Goal: Register for event/course

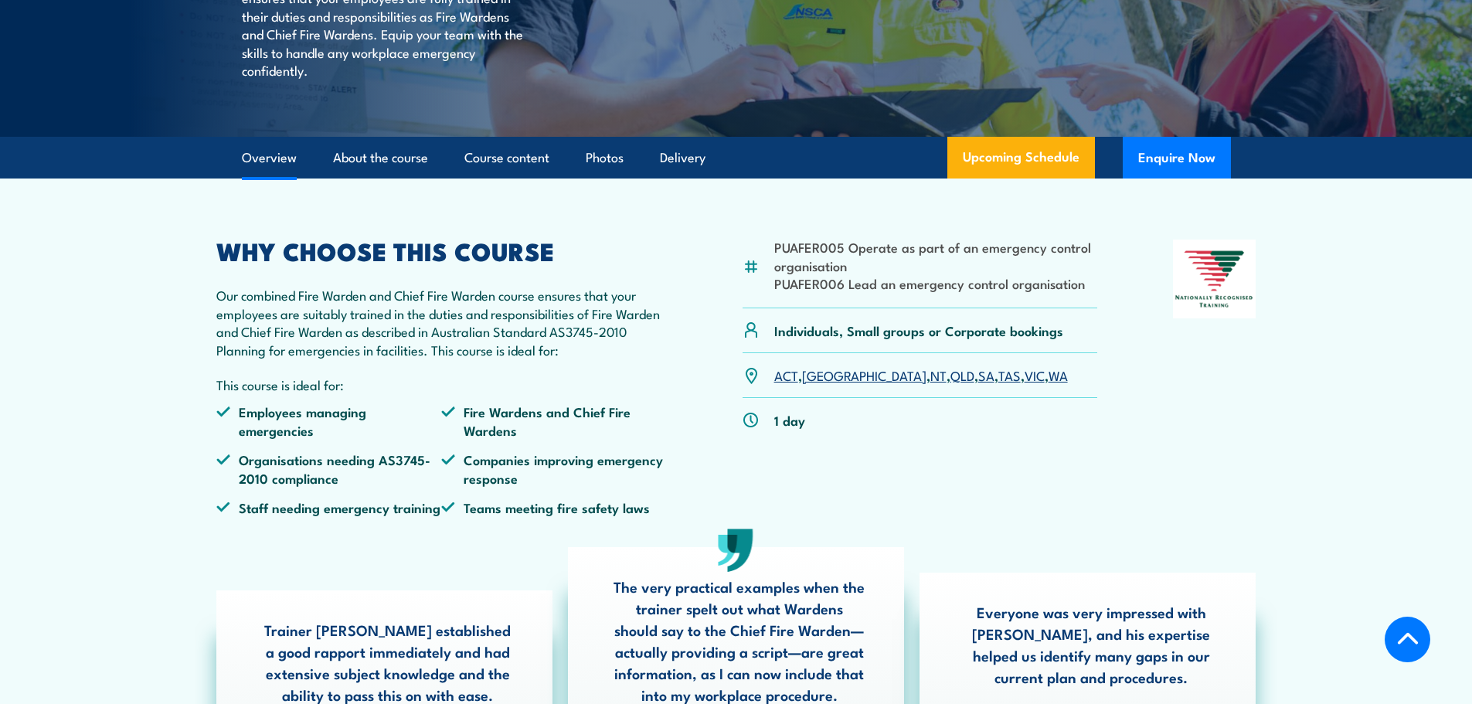
scroll to position [386, 0]
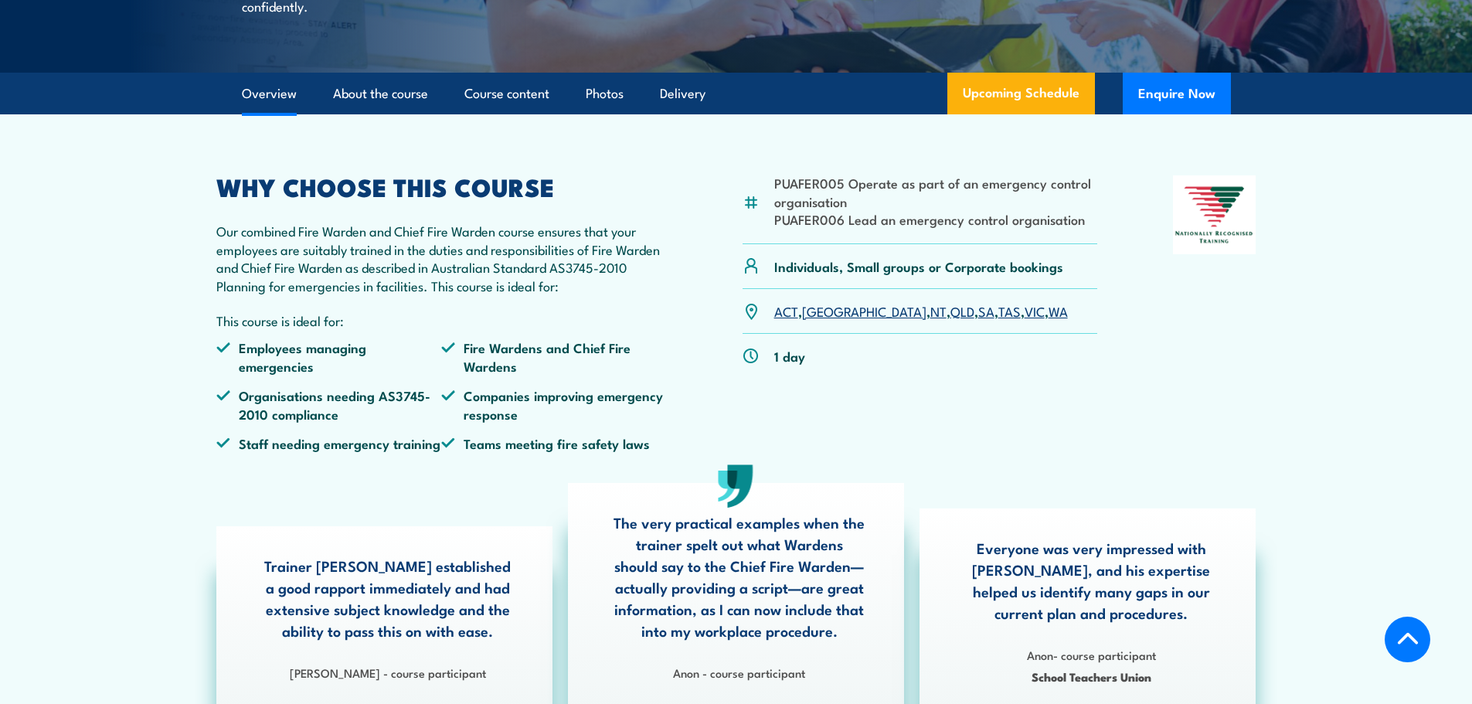
click at [1048, 320] on link "WA" at bounding box center [1057, 310] width 19 height 19
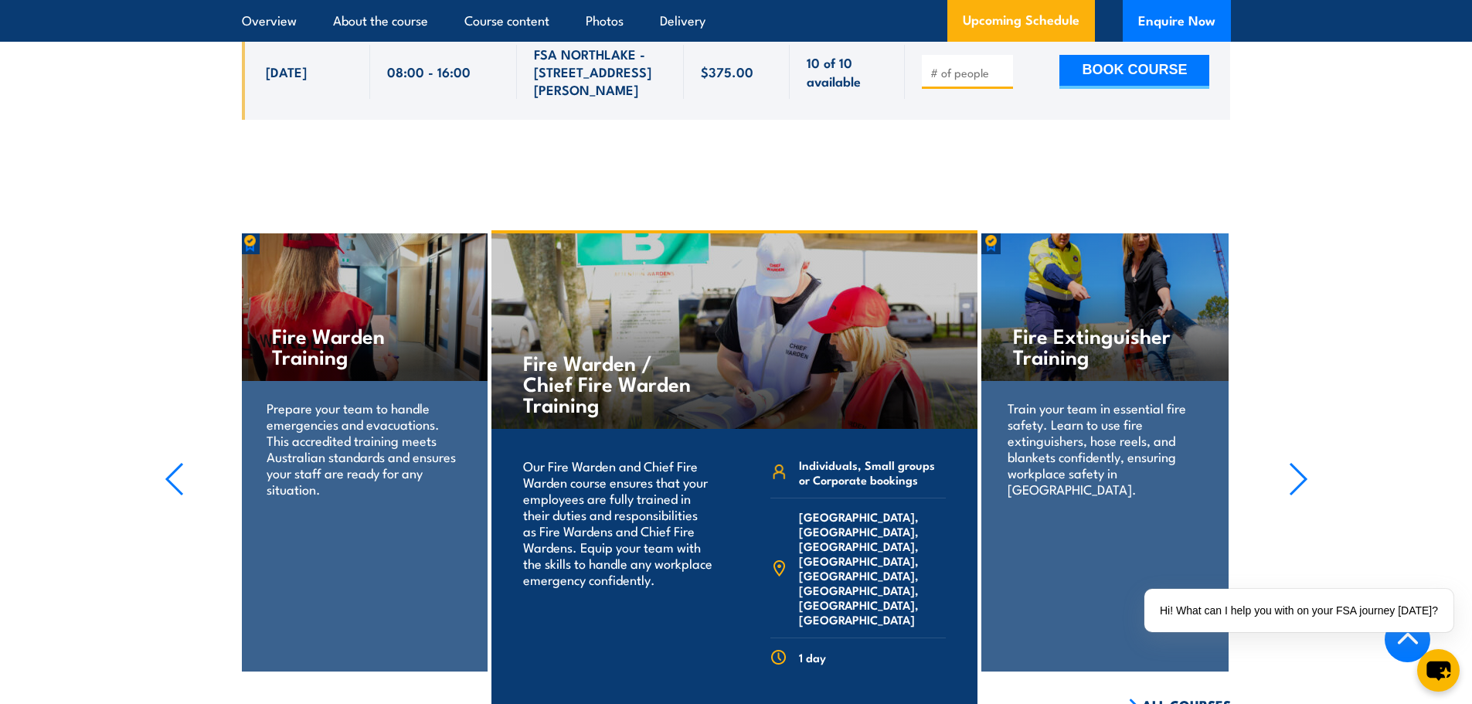
scroll to position [3431, 0]
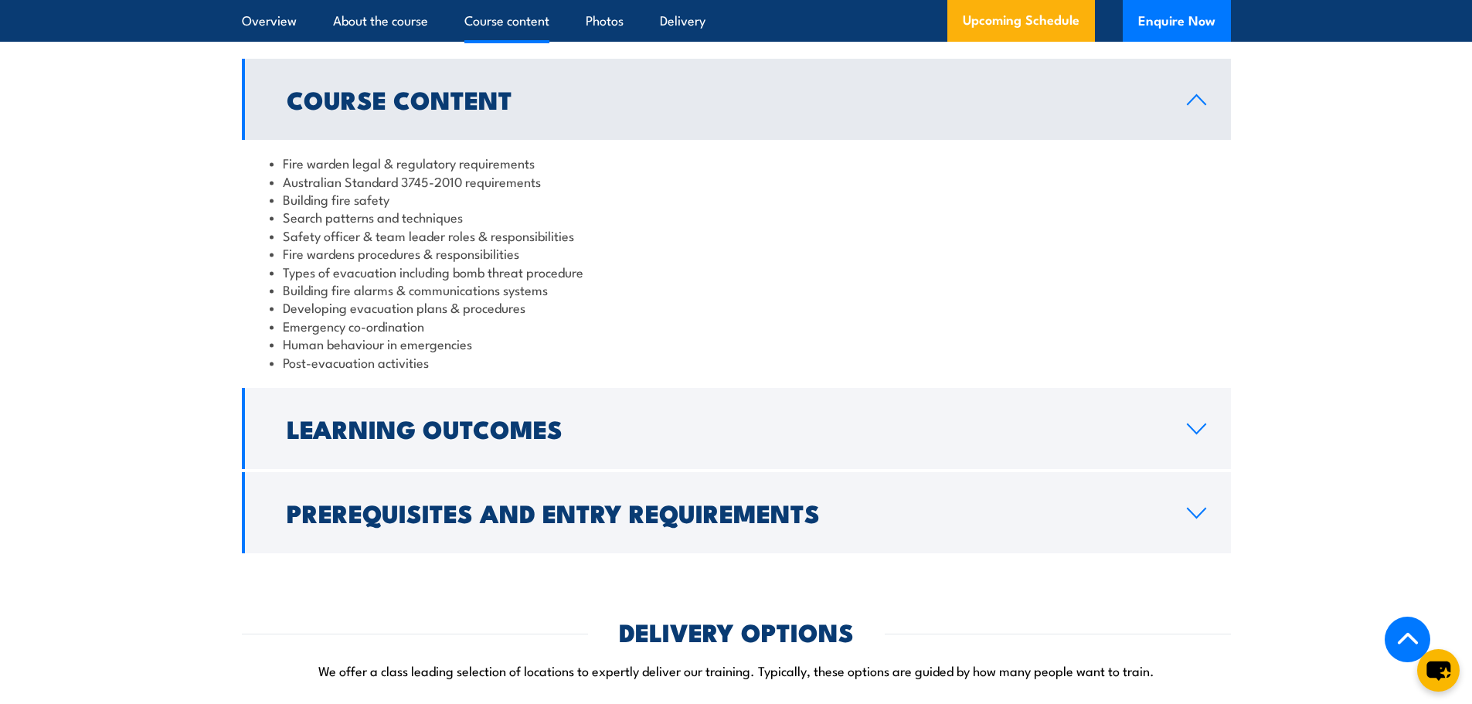
scroll to position [1699, 0]
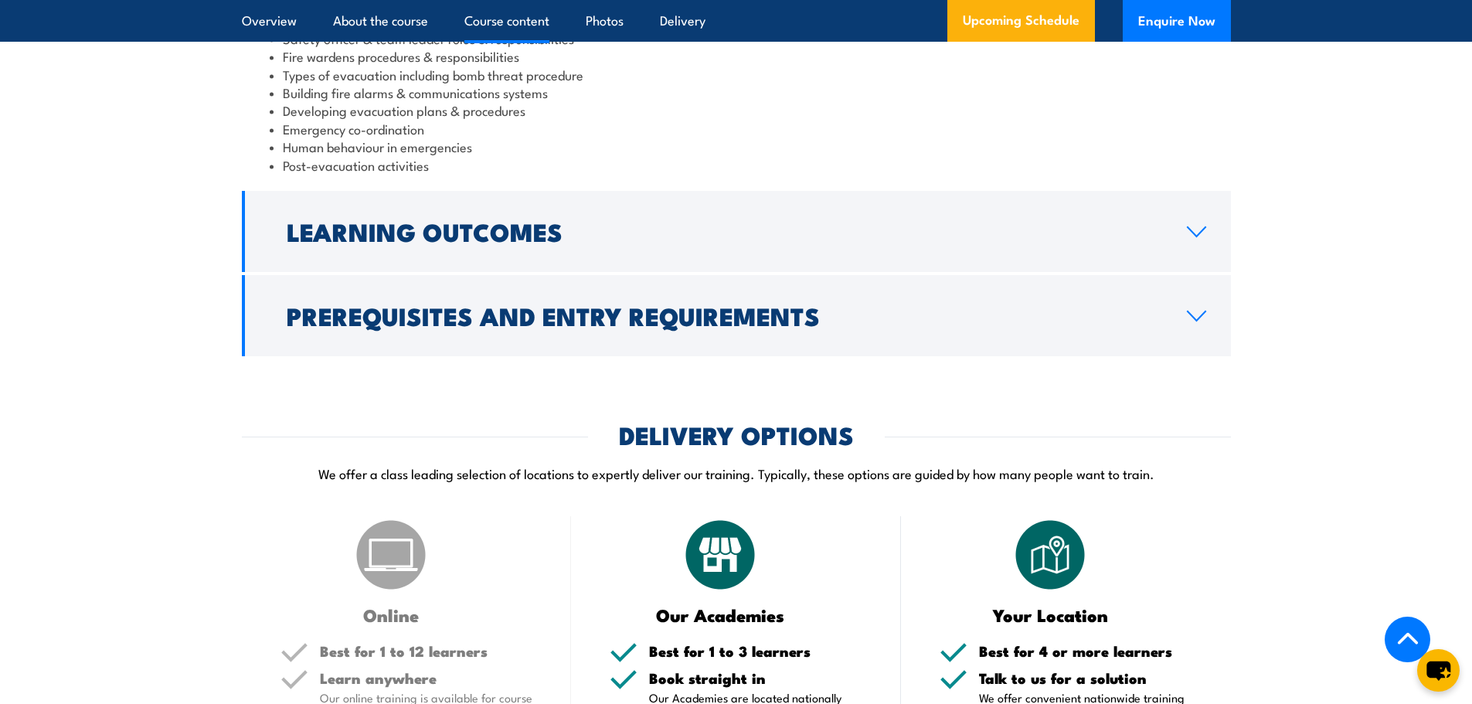
click at [1153, 326] on h2 "Prerequisites and Entry Requirements" at bounding box center [724, 315] width 875 height 22
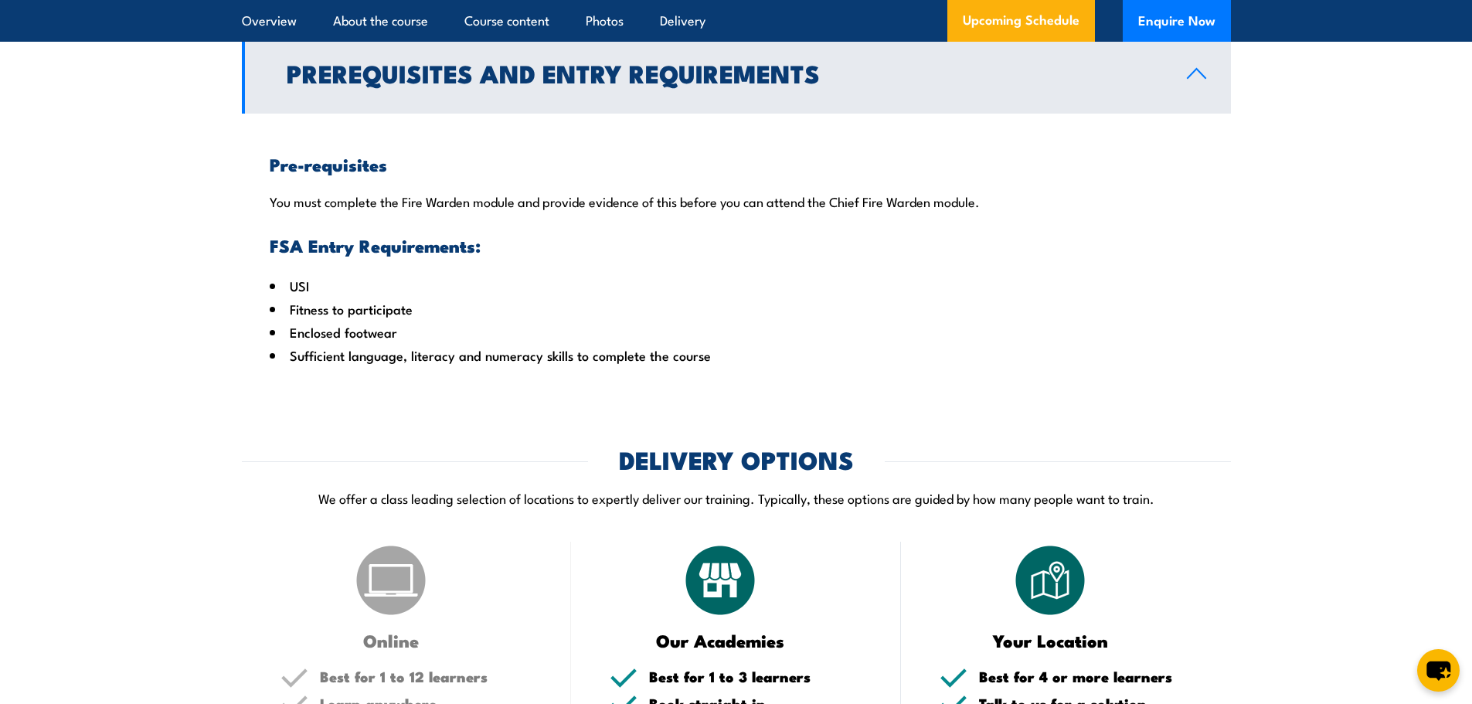
scroll to position [0, 0]
